Goal: Task Accomplishment & Management: Manage account settings

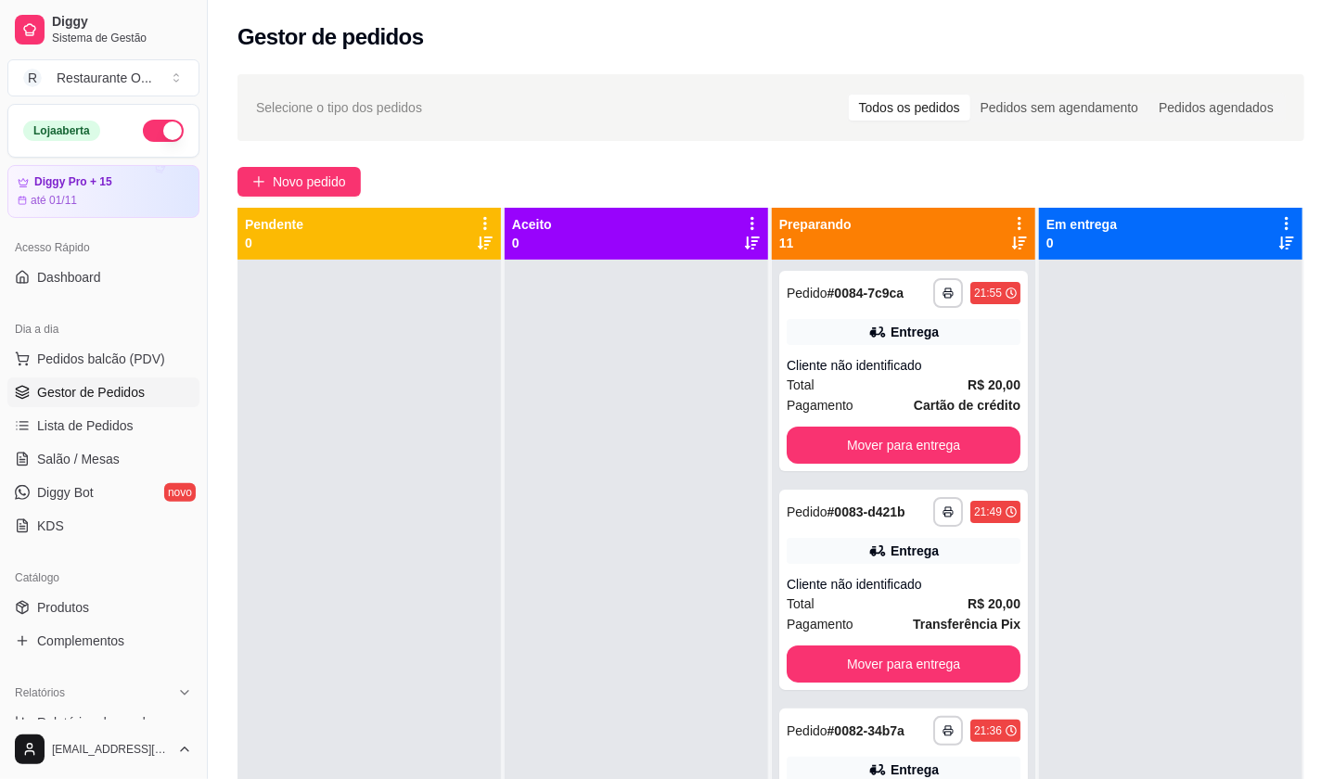
scroll to position [205, 0]
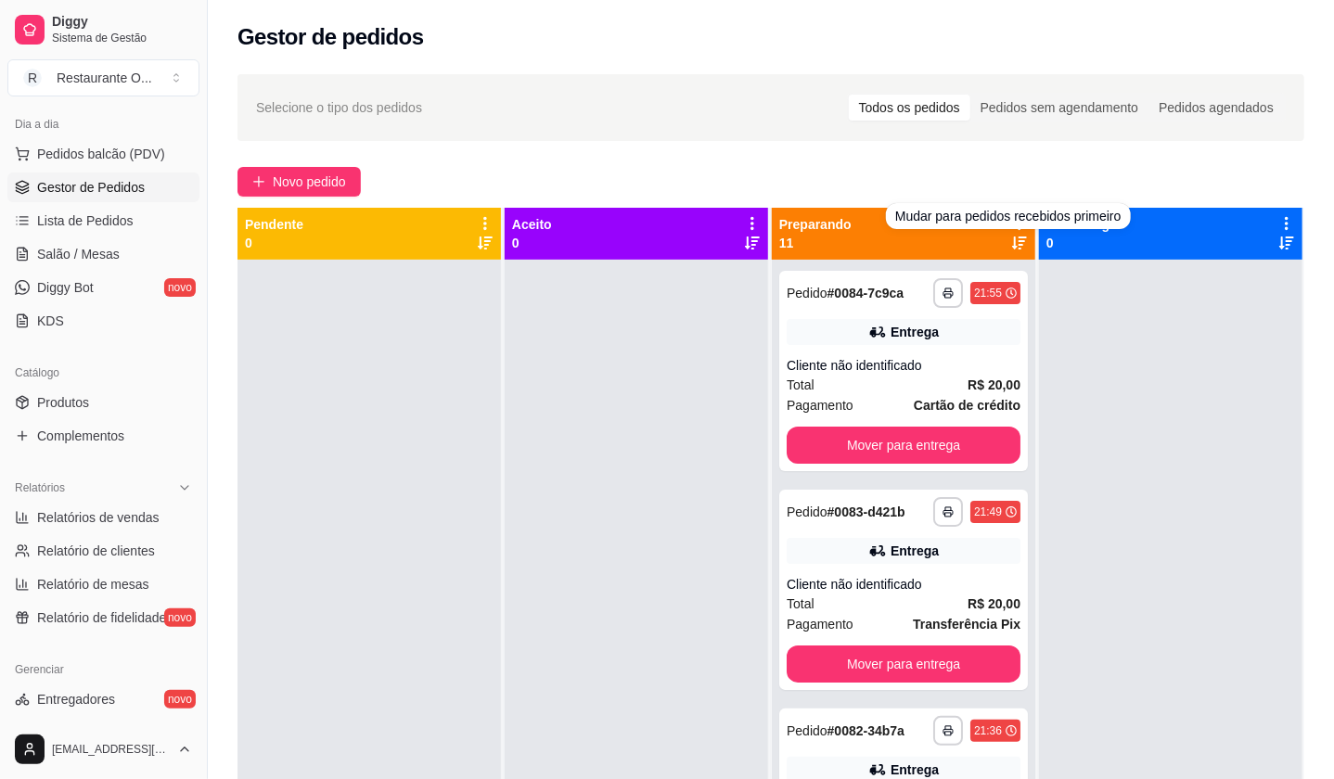
click at [1007, 227] on div "Mudar para pedidos recebidos primeiro" at bounding box center [1008, 216] width 245 height 26
click at [1012, 237] on icon at bounding box center [1019, 243] width 15 height 13
click at [1006, 222] on div "Mudar para pedidos recebidos por último" at bounding box center [1007, 216] width 254 height 26
click at [1012, 238] on icon at bounding box center [1019, 243] width 15 height 13
click at [1011, 224] on icon at bounding box center [1019, 223] width 17 height 17
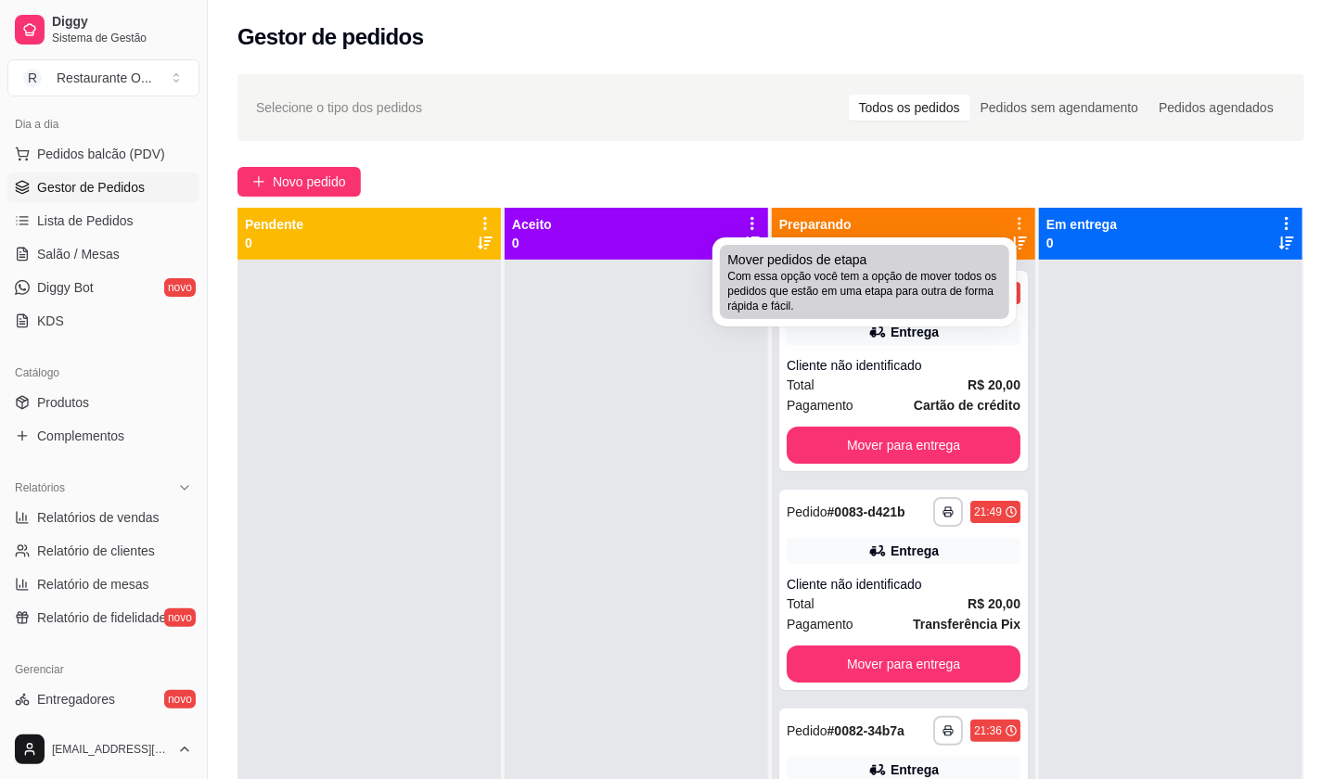
click at [871, 262] on div "Mover pedidos de etapa Com essa opção você tem a opção de mover todos os pedido…" at bounding box center [864, 281] width 275 height 63
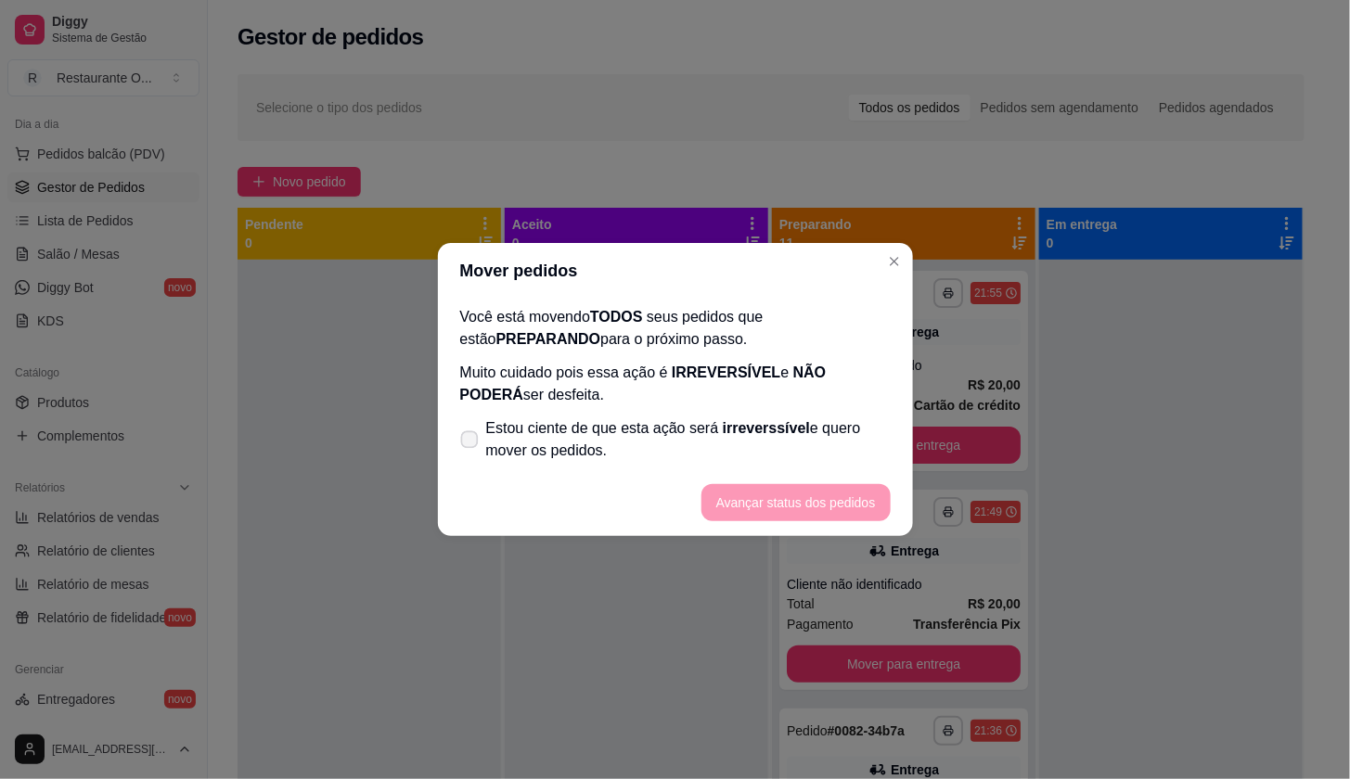
click at [473, 444] on icon at bounding box center [469, 439] width 14 height 10
click at [471, 444] on input "Estou ciente de que esta ação será irreverssível e quero mover os pedidos." at bounding box center [465, 449] width 12 height 12
checkbox input "true"
click at [724, 502] on button "Avançar status dos pedidos" at bounding box center [796, 503] width 184 height 36
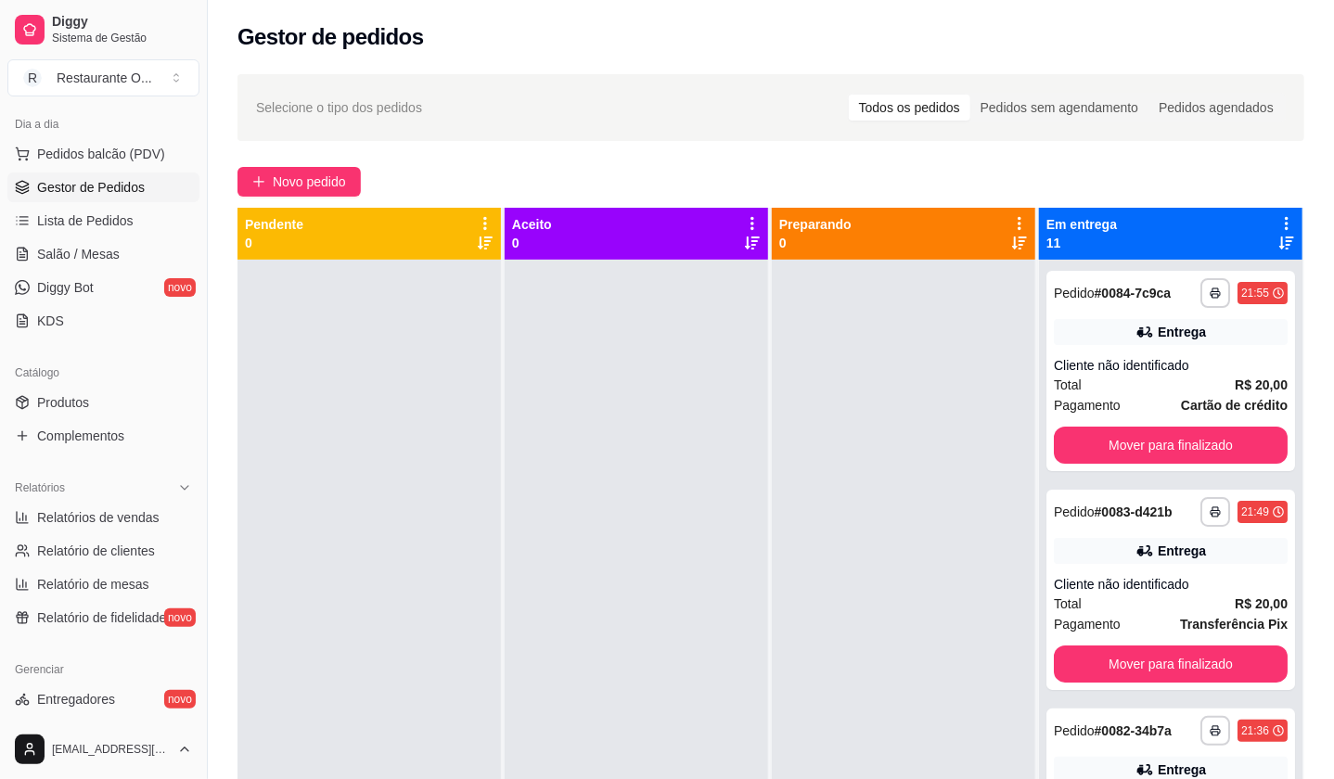
click at [1279, 236] on icon at bounding box center [1286, 243] width 15 height 15
click at [1278, 225] on icon at bounding box center [1286, 223] width 17 height 17
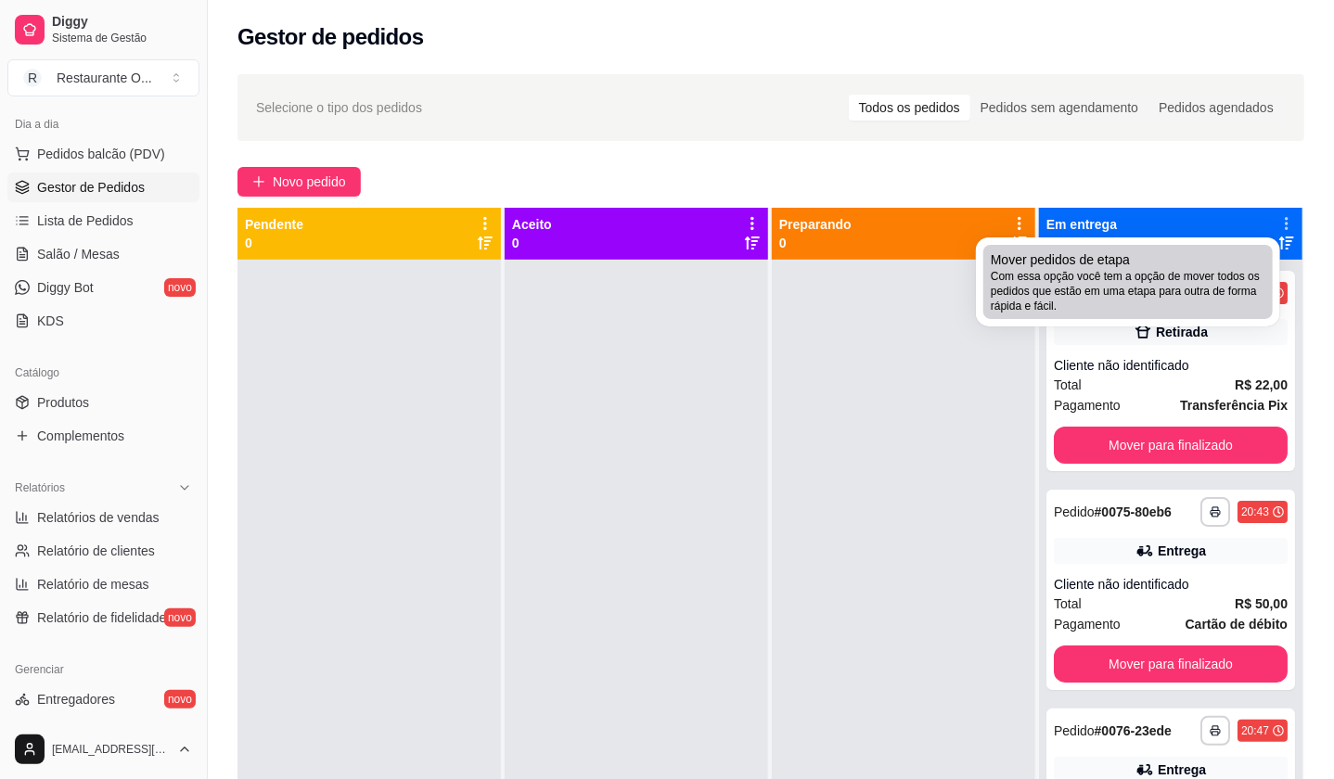
click at [1196, 276] on span "Com essa opção você tem a opção de mover todos os pedidos que estão em uma etap…" at bounding box center [1128, 291] width 275 height 45
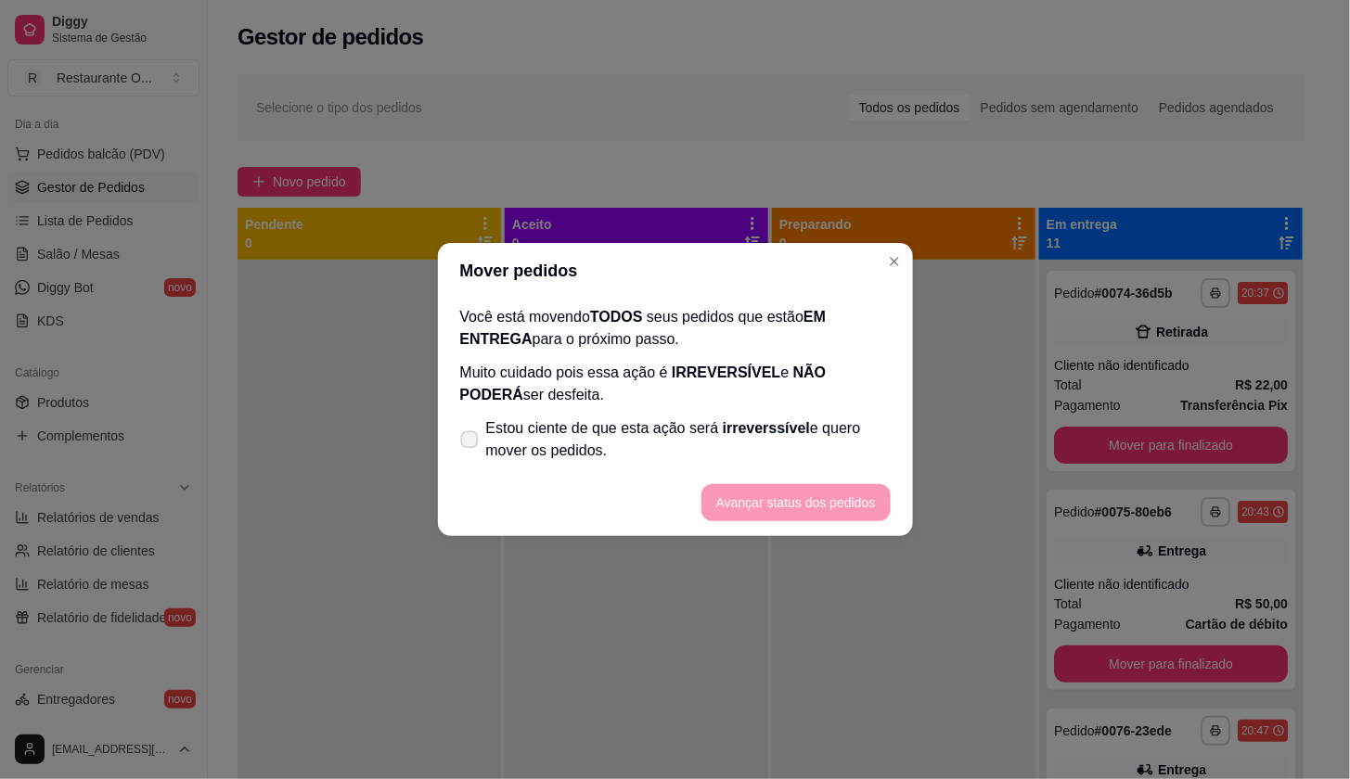
click at [475, 440] on icon at bounding box center [469, 439] width 14 height 10
click at [471, 443] on input "Estou ciente de que esta ação será irreverssível e quero mover os pedidos." at bounding box center [465, 449] width 12 height 12
checkbox input "true"
click at [747, 497] on button "Avançar status dos pedidos" at bounding box center [796, 503] width 184 height 36
